Goal: Task Accomplishment & Management: Manage account settings

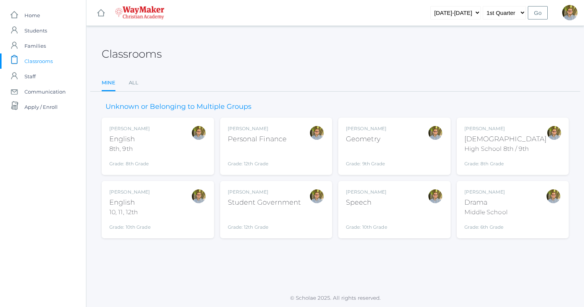
click at [397, 210] on div "Kylen Braileanu Speech Grade: 10th Grade SPEECH" at bounding box center [394, 210] width 97 height 42
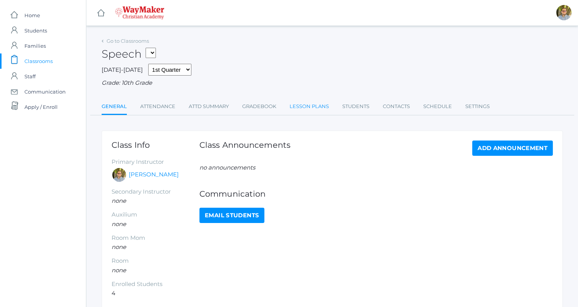
click at [300, 105] on link "Lesson Plans" at bounding box center [309, 106] width 39 height 15
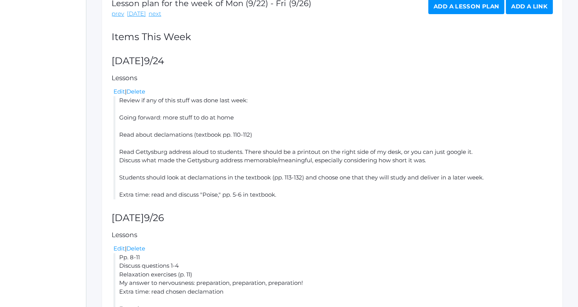
scroll to position [209, 0]
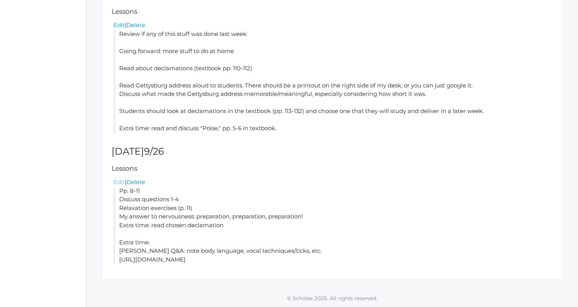
click at [116, 179] on link "Edit" at bounding box center [119, 182] width 11 height 7
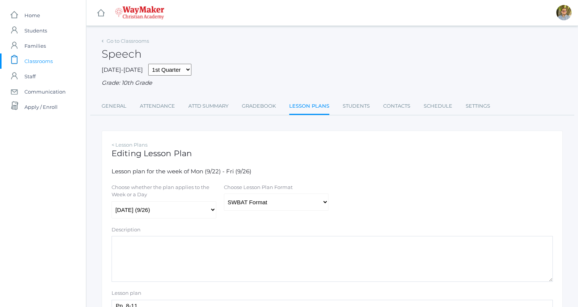
click at [302, 106] on link "Lesson Plans" at bounding box center [309, 107] width 40 height 16
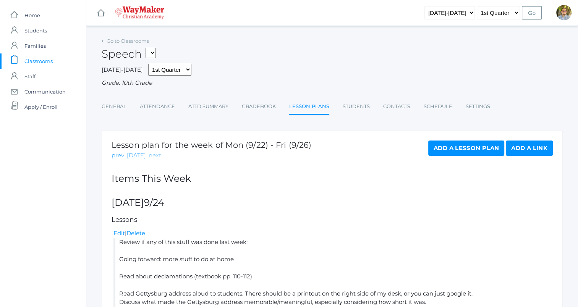
click at [151, 157] on link "next" at bounding box center [155, 155] width 13 height 9
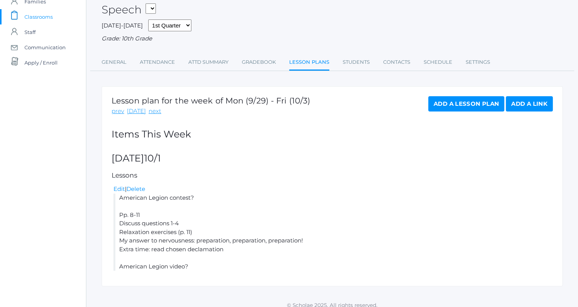
scroll to position [52, 0]
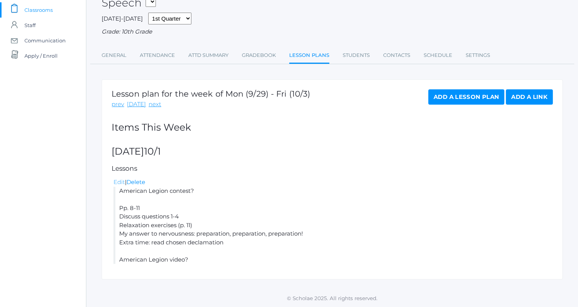
click at [117, 184] on link "Edit" at bounding box center [119, 182] width 11 height 7
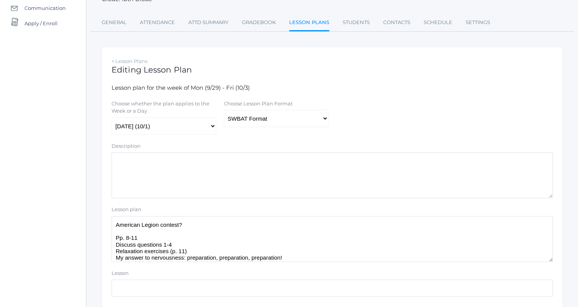
scroll to position [112, 0]
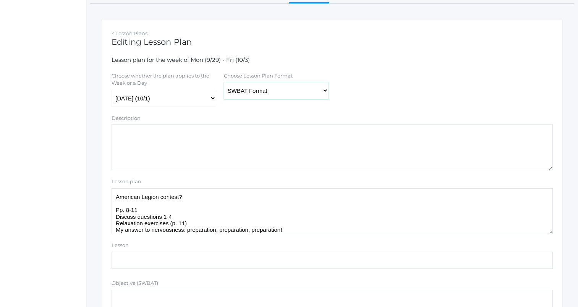
click at [289, 96] on select "Traditional Format SWBAT Format" at bounding box center [276, 90] width 105 height 17
select select "legacy"
click at [224, 82] on select "Traditional Format SWBAT Format" at bounding box center [276, 90] width 105 height 17
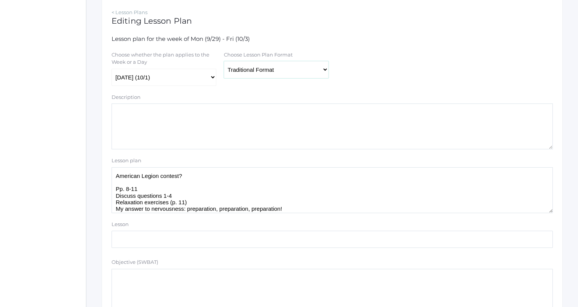
scroll to position [136, 0]
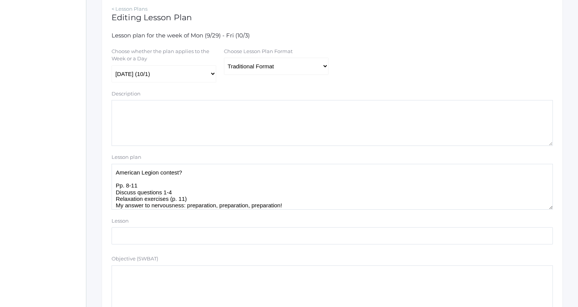
click at [206, 171] on textarea "American Legion contest? Pp. 8-11 Discuss questions 1-4 Relaxation exercises (p…" at bounding box center [332, 187] width 441 height 46
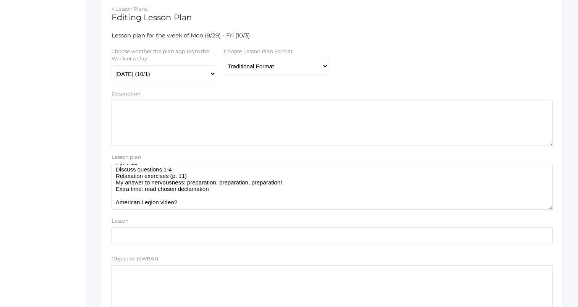
click at [220, 188] on textarea "American Legion contest? Pp. 8-11 Discuss questions 1-4 Relaxation exercises (p…" at bounding box center [332, 187] width 441 height 46
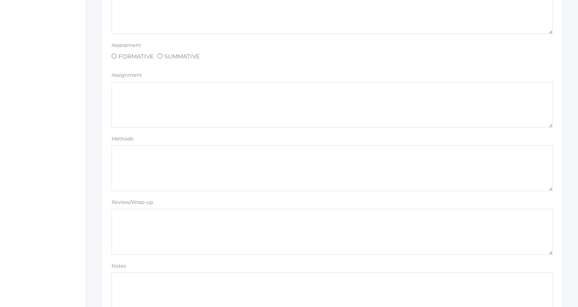
scroll to position [646, 0]
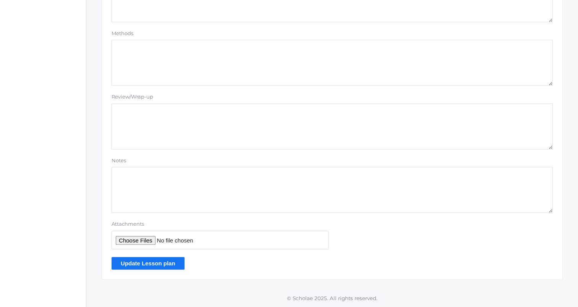
type textarea "American Legion contest? Pp. 8-11 Discuss questions 1-4 Relaxation exercises (p…"
click at [166, 266] on input "Update Lesson plan" at bounding box center [148, 263] width 73 height 13
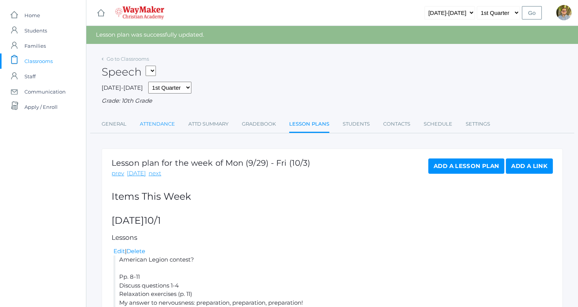
click at [161, 122] on link "Attendance" at bounding box center [157, 124] width 35 height 15
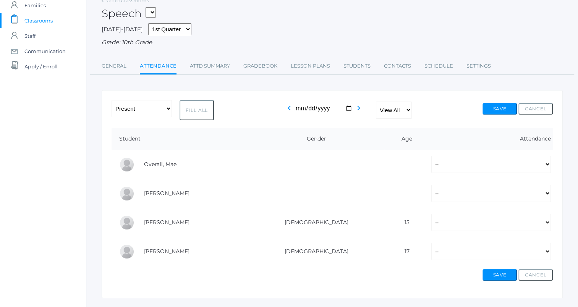
scroll to position [59, 0]
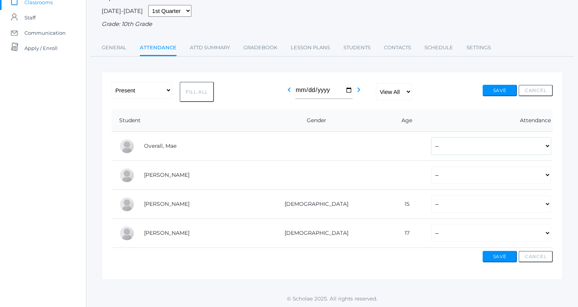
click at [441, 146] on select "-- Present Tardy Excused Tardy Unexcused Absent Excused Absent Unexcused" at bounding box center [492, 146] width 120 height 17
select select "P"
click at [432, 138] on select "-- Present Tardy Excused Tardy Unexcused Absent Excused Absent Unexcused" at bounding box center [492, 146] width 120 height 17
click at [432, 175] on select "-- Present Tardy Excused Tardy Unexcused Absent Excused Absent Unexcused" at bounding box center [492, 175] width 120 height 17
select select "P"
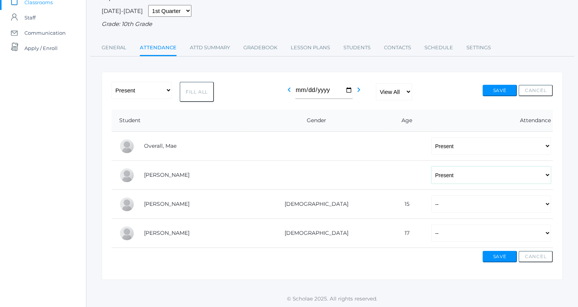
click at [432, 167] on select "-- Present Tardy Excused Tardy Unexcused Absent Excused Absent Unexcused" at bounding box center [492, 175] width 120 height 17
click at [432, 237] on select "-- Present Tardy Excused Tardy Unexcused Absent Excused Absent Unexcused" at bounding box center [492, 233] width 120 height 17
select select "P"
click at [432, 225] on select "-- Present Tardy Excused Tardy Unexcused Absent Excused Absent Unexcused" at bounding box center [492, 233] width 120 height 17
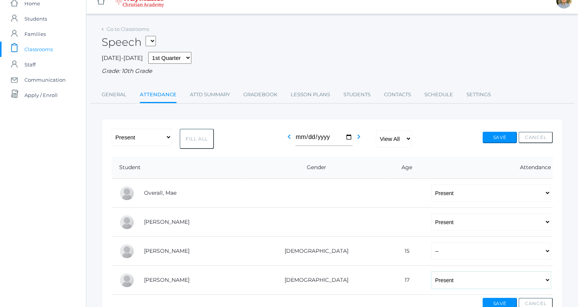
scroll to position [0, 0]
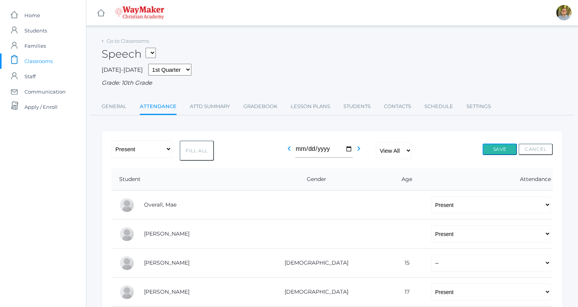
click at [503, 151] on button "Save" at bounding box center [500, 149] width 34 height 11
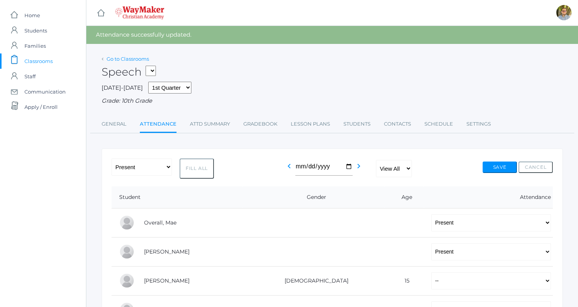
click at [125, 57] on link "Go to Classrooms" at bounding box center [128, 59] width 42 height 6
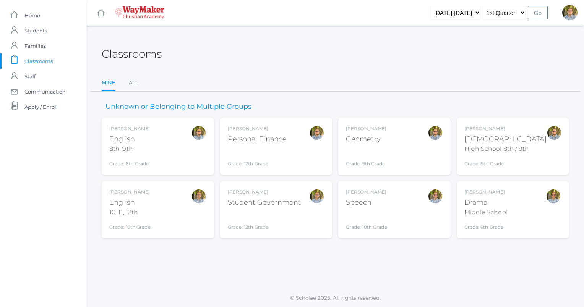
click at [399, 146] on div "[PERSON_NAME] Geometry Grade: 9th Grade GEOM" at bounding box center [394, 146] width 97 height 42
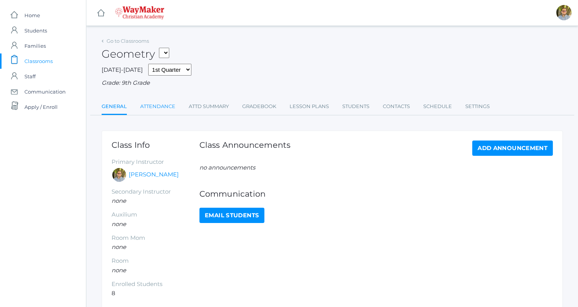
click at [165, 110] on link "Attendance" at bounding box center [157, 106] width 35 height 15
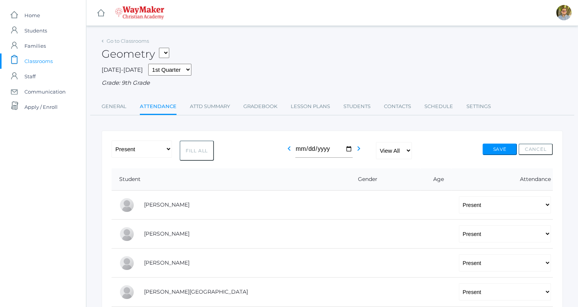
click at [44, 57] on span "Classrooms" at bounding box center [38, 61] width 28 height 15
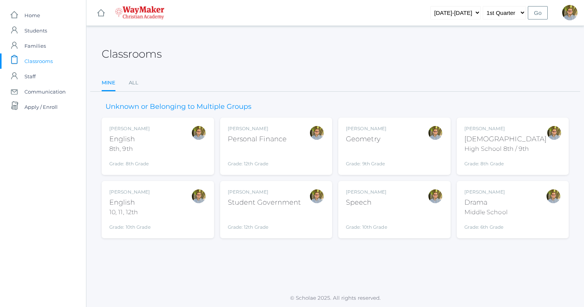
click at [534, 210] on div "[PERSON_NAME] Drama Middle School Grade: 6th Grade THEATER" at bounding box center [512, 210] width 97 height 42
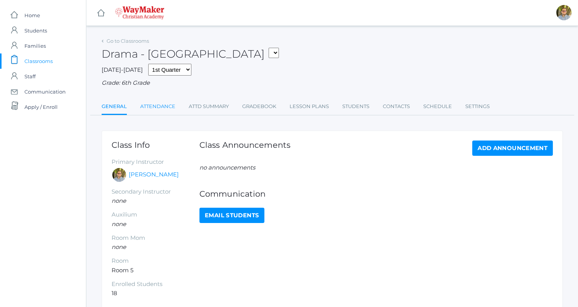
click at [157, 105] on link "Attendance" at bounding box center [157, 106] width 35 height 15
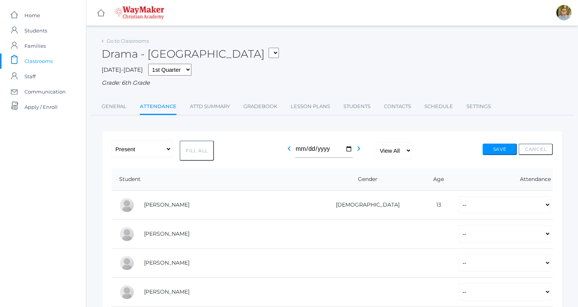
click at [187, 152] on button "Fill All" at bounding box center [197, 151] width 34 height 20
select select "P"
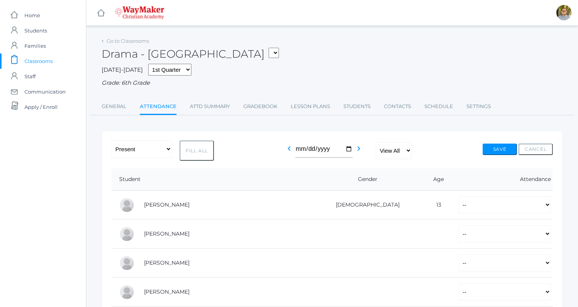
select select "P"
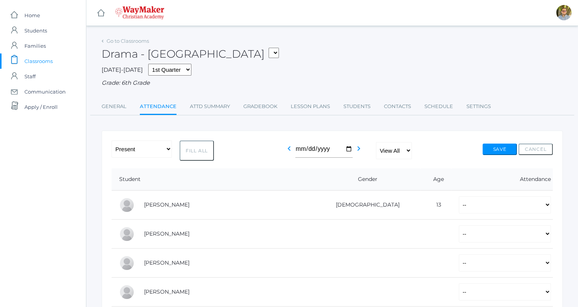
select select "P"
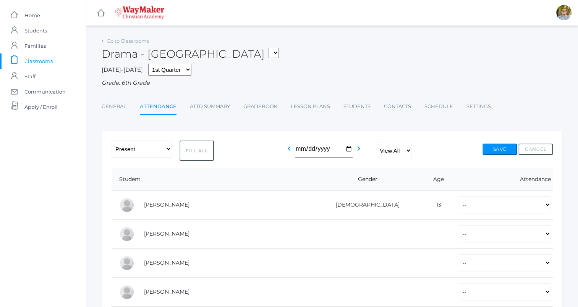
select select "P"
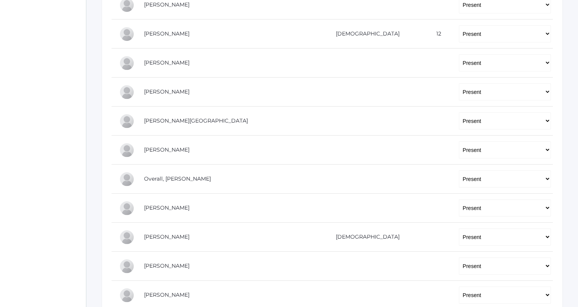
scroll to position [376, 0]
click at [459, 240] on select "-- Present Tardy Excused Tardy Unexcused Absent Excused Absent Unexcused" at bounding box center [505, 235] width 92 height 17
select select "AE"
click at [459, 227] on select "-- Present Tardy Excused Tardy Unexcused Absent Excused Absent Unexcused" at bounding box center [505, 235] width 92 height 17
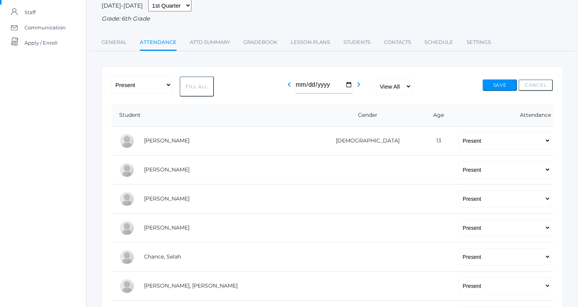
scroll to position [53, 0]
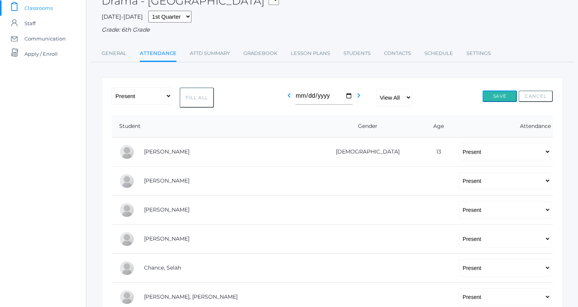
click at [505, 98] on button "Save" at bounding box center [500, 96] width 34 height 11
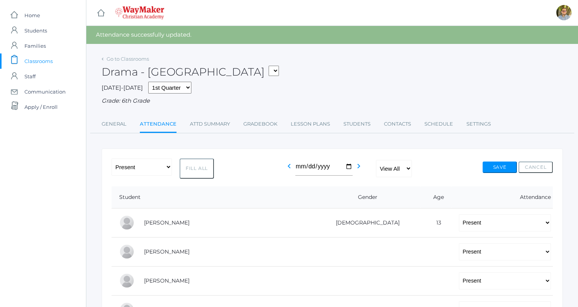
click at [41, 61] on span "Classrooms" at bounding box center [38, 61] width 28 height 15
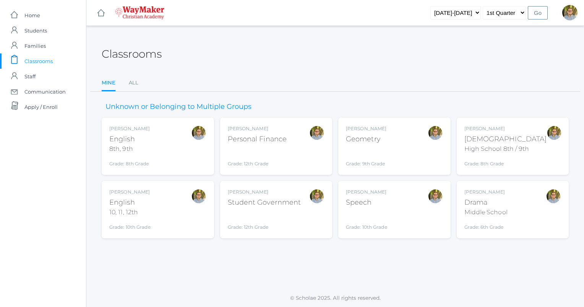
click at [191, 209] on div at bounding box center [198, 210] width 15 height 42
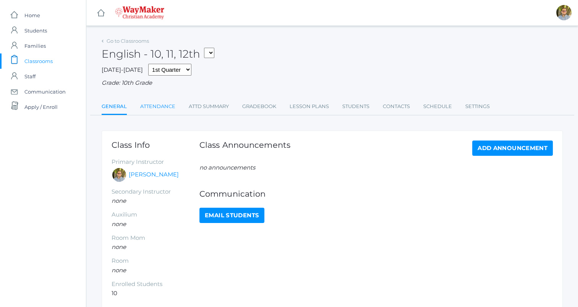
click at [148, 108] on link "Attendance" at bounding box center [157, 106] width 35 height 15
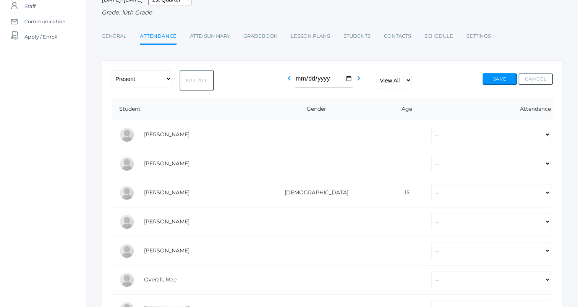
scroll to position [73, 0]
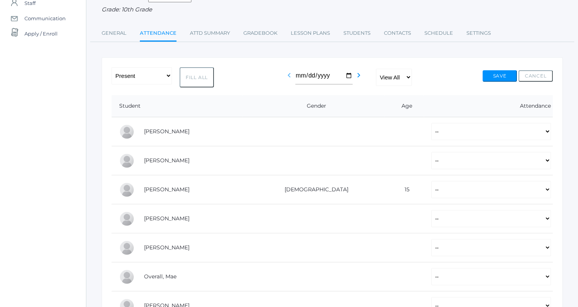
click at [288, 73] on icon "chevron_left" at bounding box center [289, 75] width 9 height 9
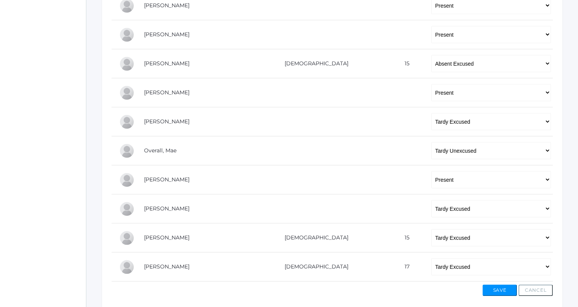
scroll to position [201, 0]
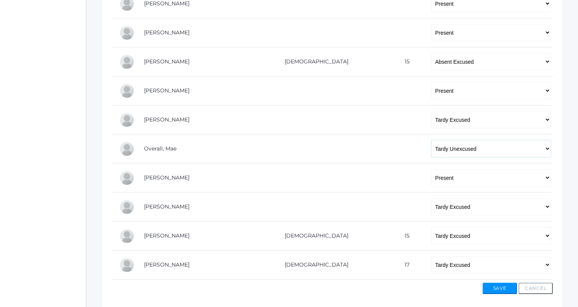
click at [432, 149] on select "-- Present Tardy Excused Tardy Unexcused Absent Excused Absent Unexcused" at bounding box center [492, 148] width 120 height 17
select select "TE"
click at [432, 140] on select "-- Present Tardy Excused Tardy Unexcused Absent Excused Absent Unexcused" at bounding box center [492, 148] width 120 height 17
click at [498, 285] on button "Save" at bounding box center [500, 288] width 34 height 11
